Goal: Find specific page/section: Find specific page/section

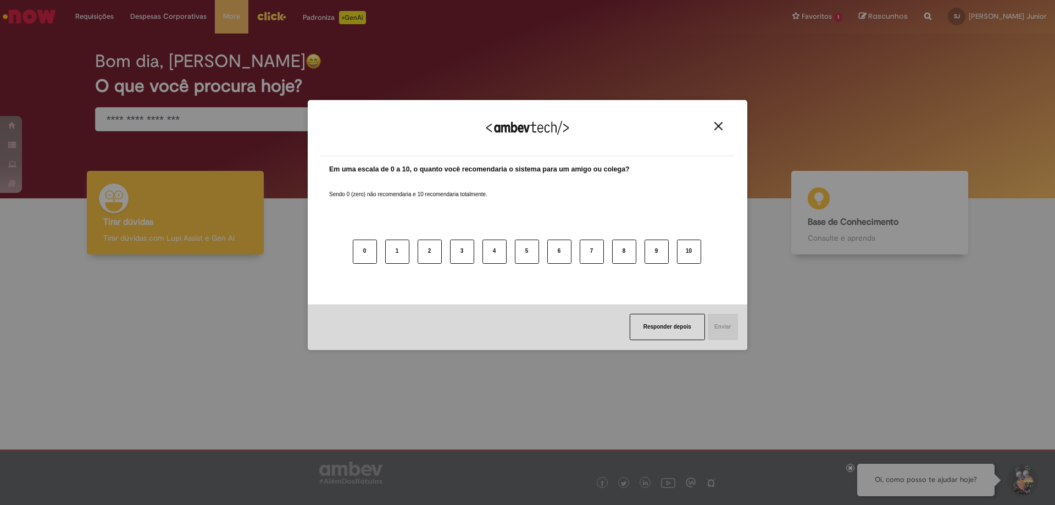
click at [729, 126] on div "Agradecemos seu feedback!" at bounding box center [527, 134] width 413 height 43
click at [721, 126] on img "Close" at bounding box center [718, 126] width 8 height 8
click at [734, 123] on div "Agradecemos seu feedback!" at bounding box center [527, 134] width 413 height 43
click at [719, 124] on img "Close" at bounding box center [718, 126] width 8 height 8
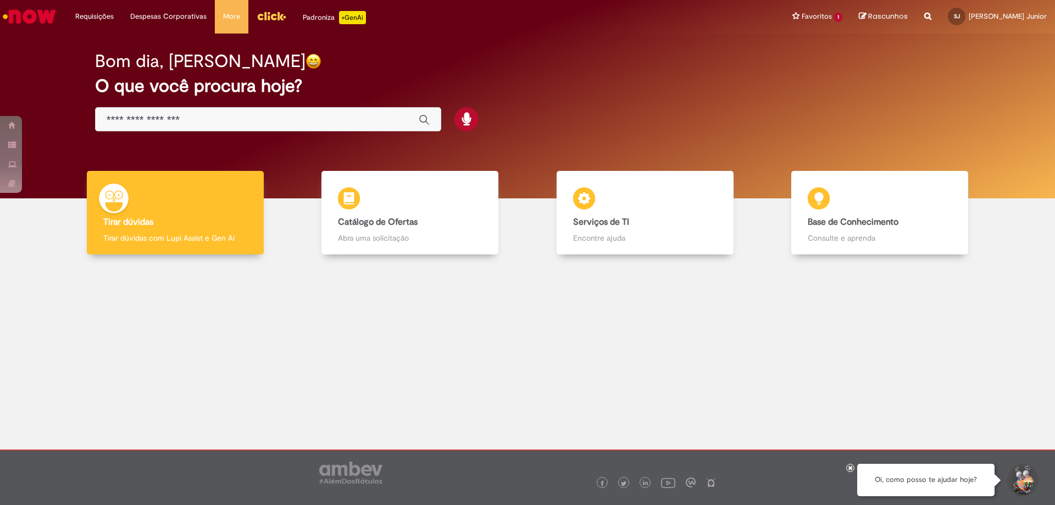
click at [340, 129] on div "Global" at bounding box center [268, 119] width 346 height 25
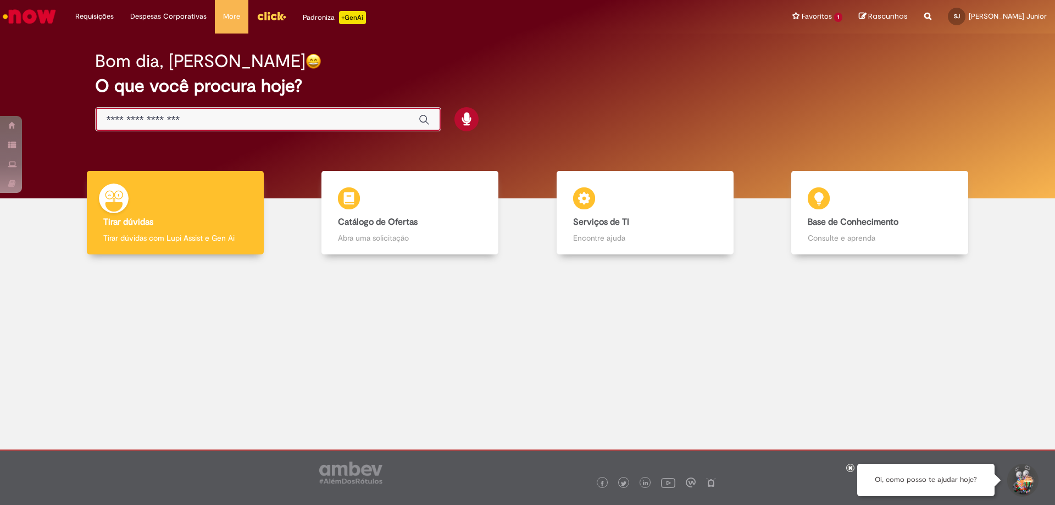
click at [345, 122] on input "Basta digitar aqui" at bounding box center [257, 120] width 301 height 13
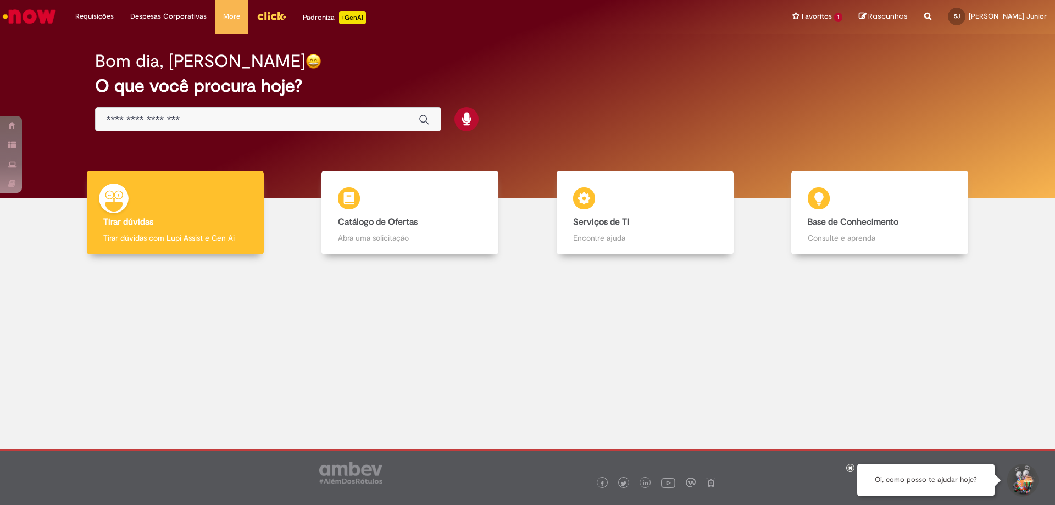
click at [543, 75] on div "Bom dia, Silvio O que você procura hoje?" at bounding box center [528, 91] width 904 height 93
click at [376, 115] on input "Basta digitar aqui" at bounding box center [257, 120] width 301 height 13
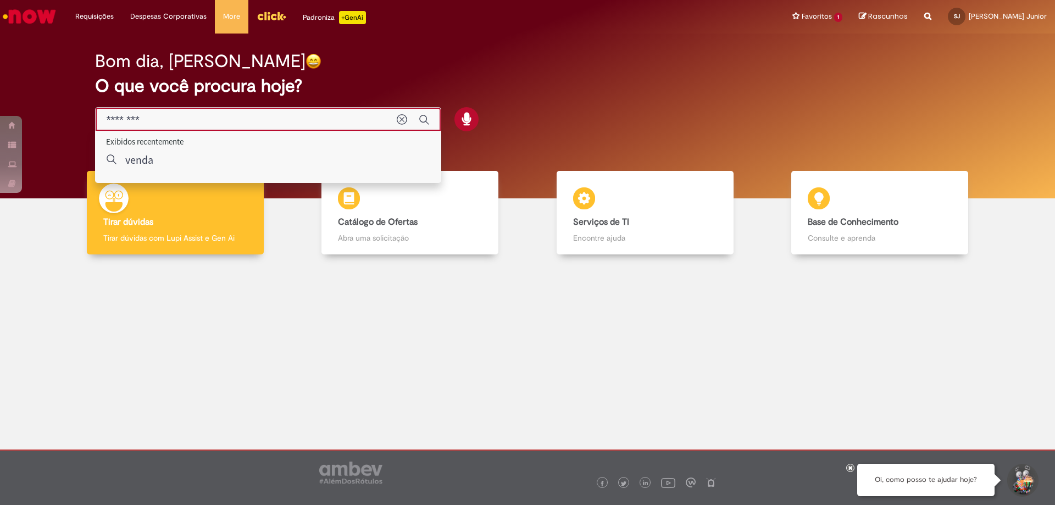
type input "********"
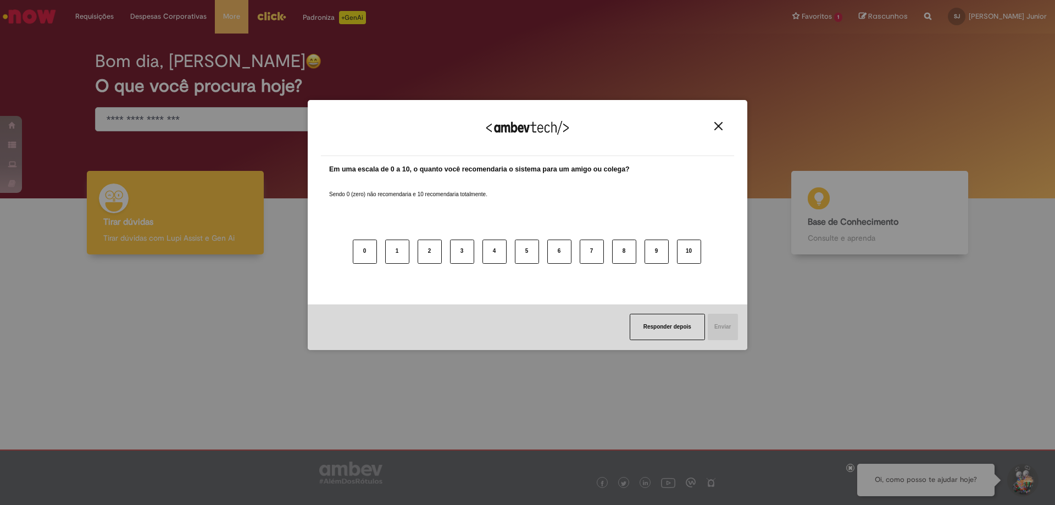
click at [720, 128] on img "Close" at bounding box center [718, 126] width 8 height 8
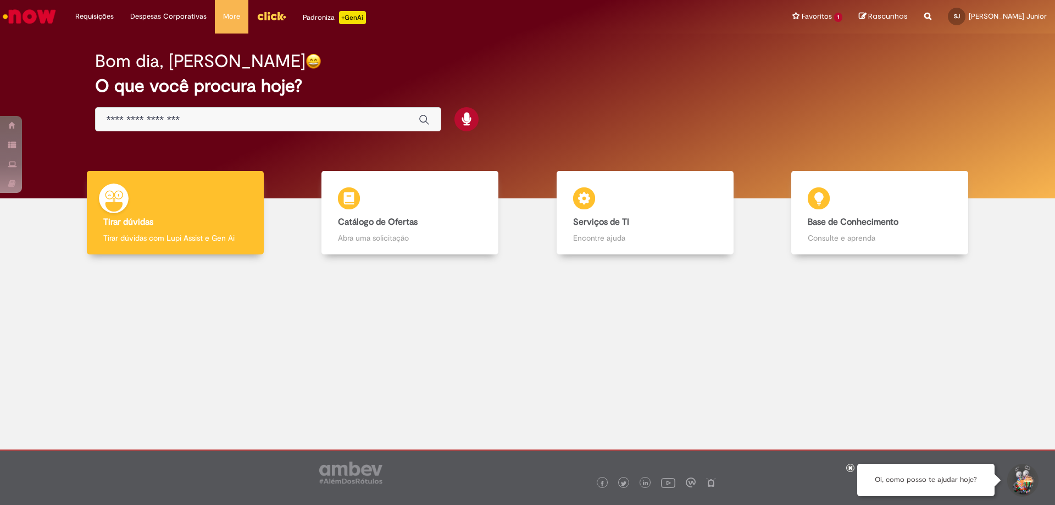
click at [226, 108] on div "Global" at bounding box center [268, 119] width 346 height 25
